Goal: Information Seeking & Learning: Learn about a topic

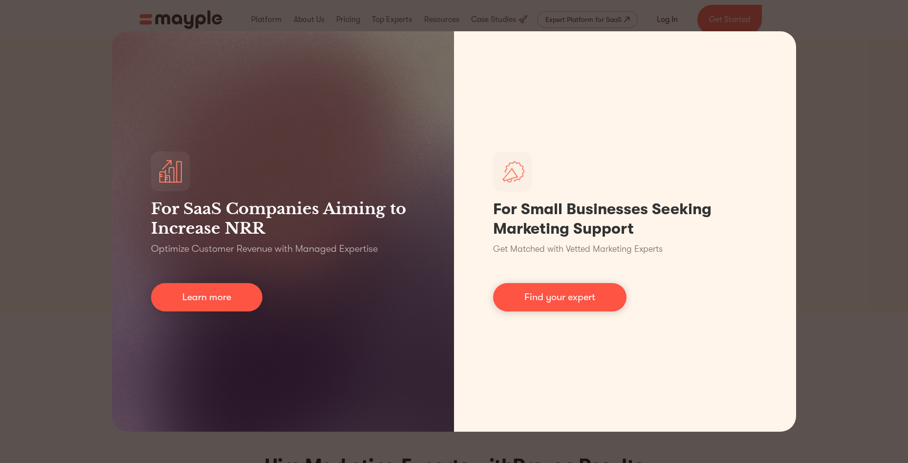
click at [815, 127] on div "For SaaS Companies Aiming to Increase NRR Optimize Customer Revenue with Manage…" at bounding box center [454, 231] width 908 height 463
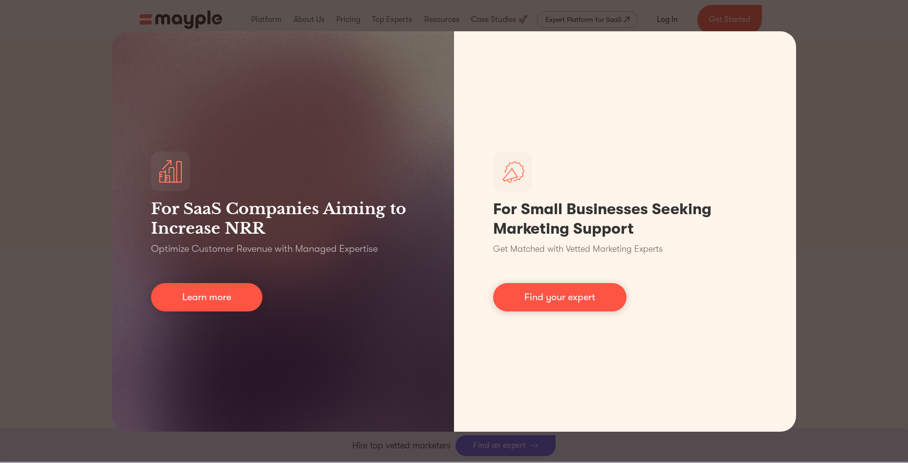
scroll to position [338, 0]
click at [874, 48] on div "For SaaS Companies Aiming to Increase NRR Optimize Customer Revenue with Manage…" at bounding box center [454, 231] width 908 height 463
click at [841, 54] on div "For SaaS Companies Aiming to Increase NRR Optimize Customer Revenue with Manage…" at bounding box center [454, 231] width 908 height 463
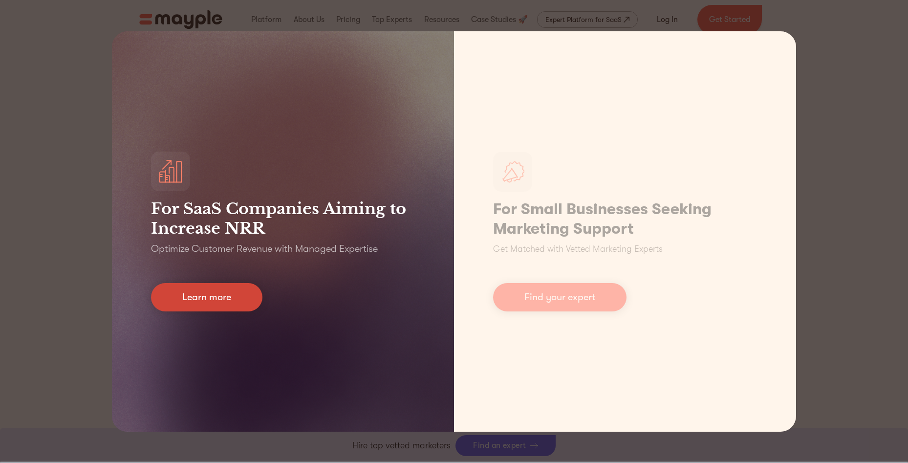
click at [237, 300] on link "Learn more" at bounding box center [206, 297] width 111 height 28
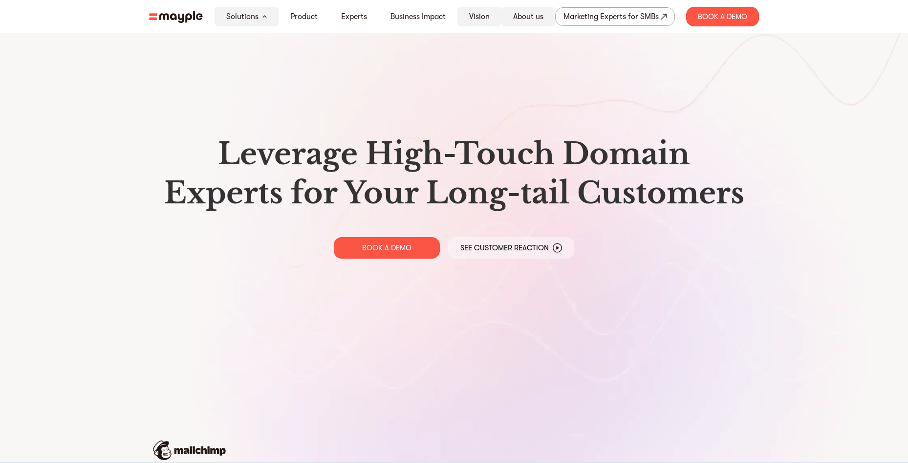
click at [482, 20] on link "Vision" at bounding box center [479, 17] width 21 height 12
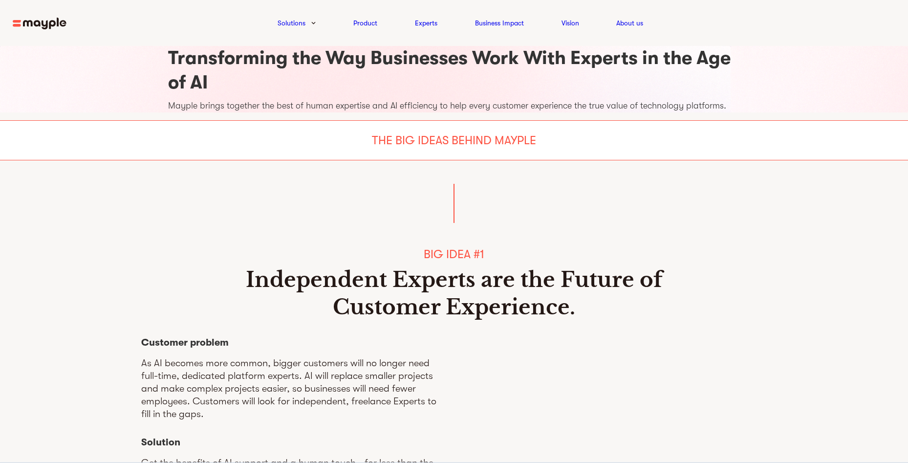
click at [55, 23] on img at bounding box center [40, 24] width 54 height 12
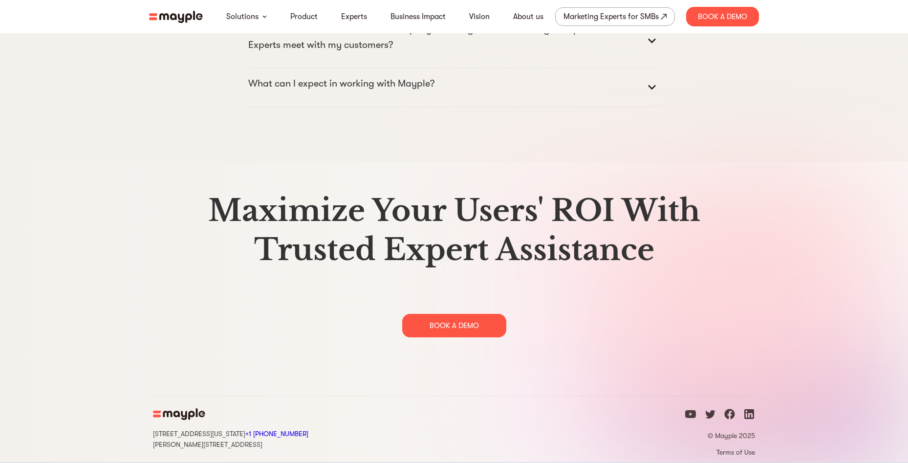
scroll to position [5018, 0]
